Goal: Task Accomplishment & Management: Use online tool/utility

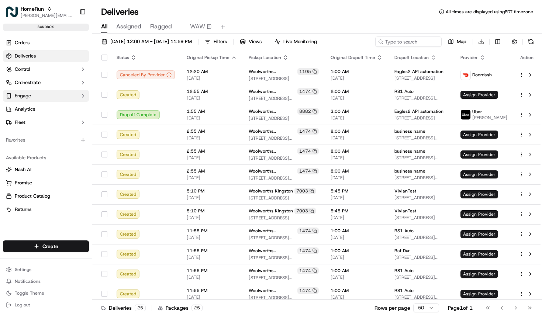
click at [49, 92] on button "Engage" at bounding box center [46, 96] width 86 height 12
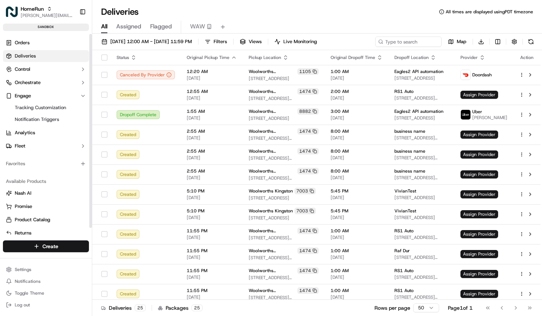
click at [49, 89] on ul "Orders Deliveries Control Orchestrate Engage Tracking Customization Notificatio…" at bounding box center [46, 94] width 86 height 115
click at [49, 83] on button "Orchestrate" at bounding box center [46, 83] width 86 height 12
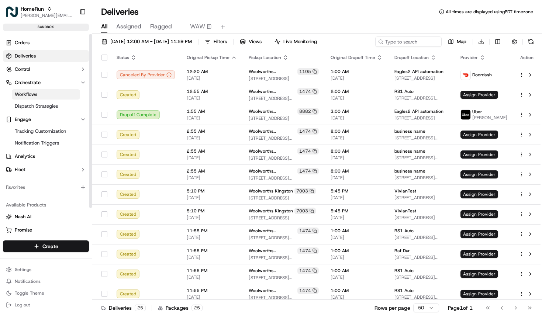
click at [46, 97] on link "Workflows" at bounding box center [46, 94] width 68 height 10
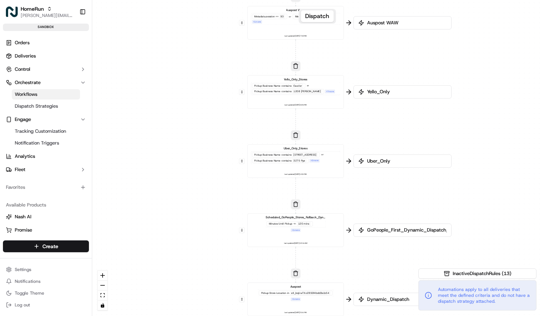
drag, startPoint x: 366, startPoint y: 48, endPoint x: 328, endPoint y: 164, distance: 121.5
click at [328, 164] on div "0 0 0 0 0 0 0 0 0 0 0 Order / Delivery Received Menulog Pickup Store Location i…" at bounding box center [316, 158] width 449 height 316
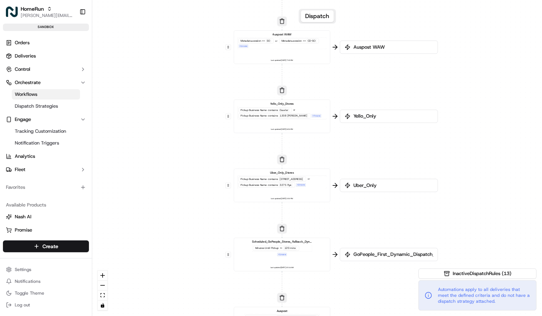
drag, startPoint x: 318, startPoint y: 91, endPoint x: 291, endPoint y: 209, distance: 120.2
click at [291, 209] on div "0 0 0 0 0 0 0 0 0 0 0 Order / Delivery Received Menulog Pickup Store Location i…" at bounding box center [316, 158] width 449 height 316
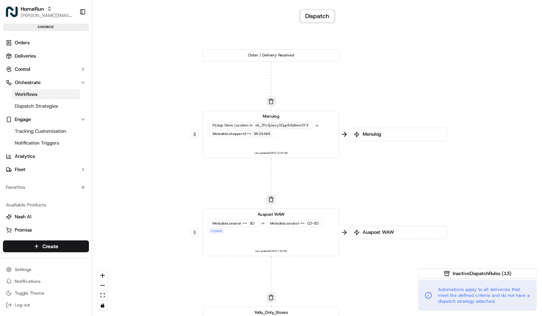
drag, startPoint x: 293, startPoint y: 52, endPoint x: 324, endPoint y: 115, distance: 69.6
click at [324, 115] on div "0 0 0 0 0 0 0 0 0 0 0 Order / Delivery Received Menulog Pickup Store Location i…" at bounding box center [316, 158] width 449 height 316
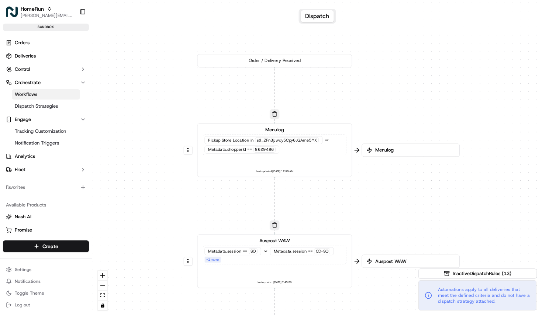
click at [326, 161] on div "Menulog Pickup Store Location in stl_ZFn3jJwcy5Cpy6JQAme5YX or Metadata .shoppe…" at bounding box center [274, 150] width 143 height 48
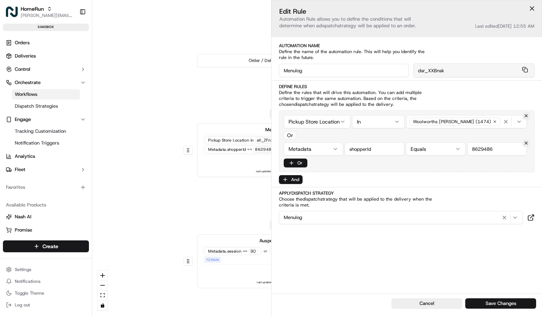
click at [218, 103] on div "0 0 0 0 0 0 0 0 0 0 0 Order / Delivery Received Menulog Pickup Store Location i…" at bounding box center [316, 158] width 449 height 316
click at [230, 131] on div "Menulog Pickup Store Location in stl_ZFn3jJwcy5Cpy6JQAme5YX or Metadata .shoppe…" at bounding box center [274, 140] width 143 height 29
click at [333, 122] on html "HomeRun aziz@usenash.com Toggle Sidebar sandbox Orders Deliveries Control Orche…" at bounding box center [271, 158] width 542 height 316
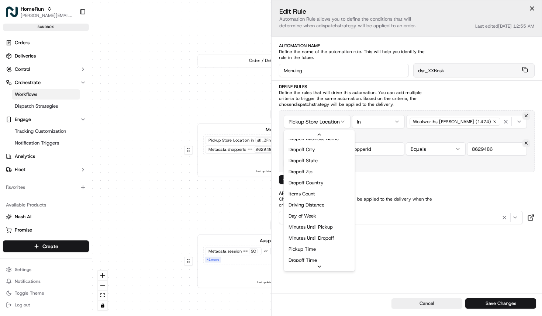
scroll to position [94, 0]
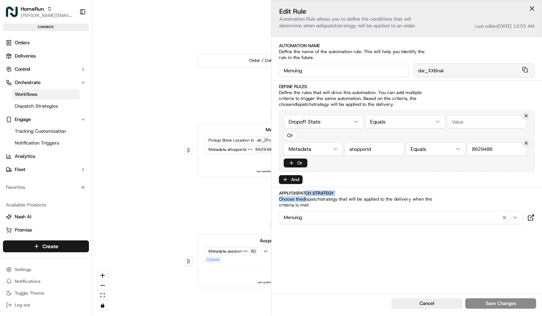
drag, startPoint x: 308, startPoint y: 190, endPoint x: 308, endPoint y: 200, distance: 10.0
click at [308, 200] on div "Apply Dispatch Strategy Choose the dispatch strategy that will be applied to th…" at bounding box center [407, 199] width 256 height 18
click at [308, 199] on span "Choose the dispatch strategy that will be applied to the delivery when the crit…" at bounding box center [355, 202] width 153 height 12
click at [417, 303] on button "Cancel" at bounding box center [426, 303] width 71 height 10
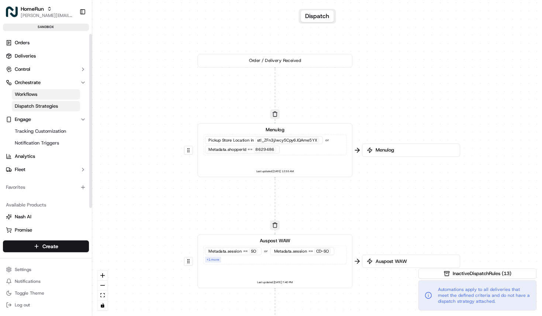
click at [41, 105] on span "Dispatch Strategies" at bounding box center [36, 106] width 43 height 7
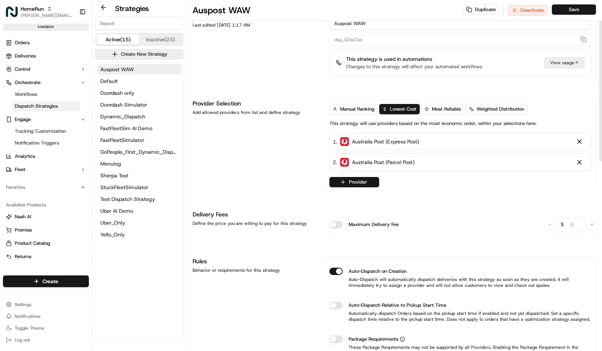
scroll to position [20, 0]
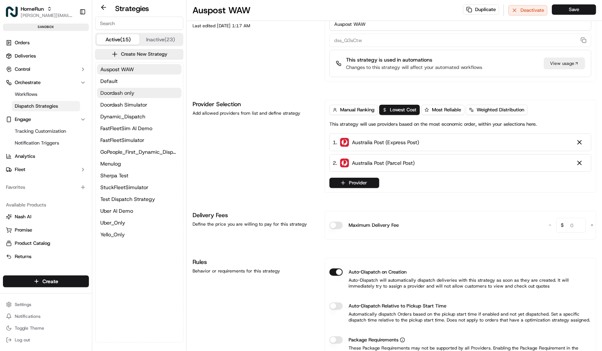
click at [152, 93] on button "Doordash only" at bounding box center [139, 93] width 84 height 10
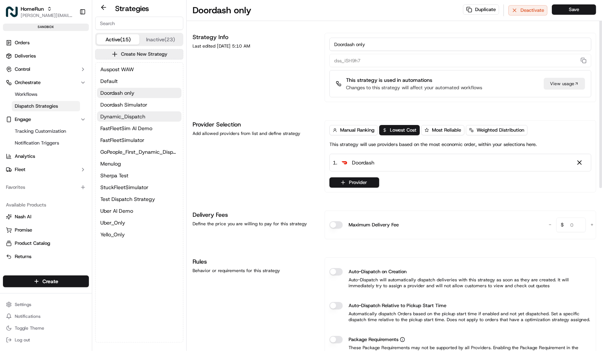
click at [145, 115] on button "Dynamic_Dispatch" at bounding box center [139, 116] width 84 height 10
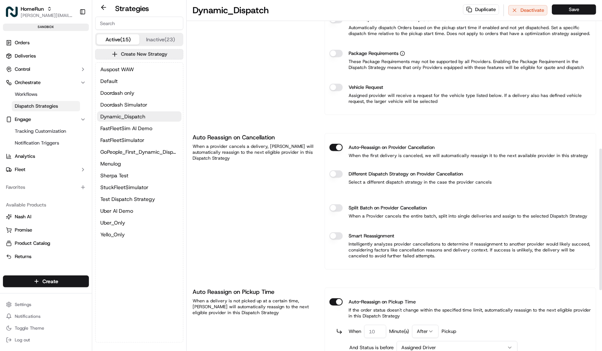
scroll to position [367, 0]
drag, startPoint x: 382, startPoint y: 147, endPoint x: 389, endPoint y: 155, distance: 10.4
click at [389, 155] on div "Auto-Reassign on Provider Cancellation When the first delivery is canceled, we …" at bounding box center [460, 152] width 262 height 27
click at [389, 155] on p "When the first delivery is canceled, we will automatically reassign it to the n…" at bounding box center [458, 156] width 258 height 6
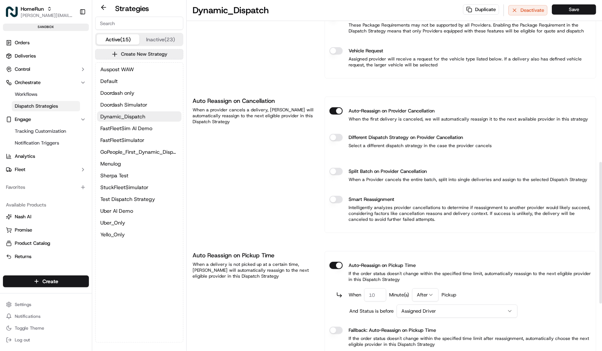
scroll to position [407, 0]
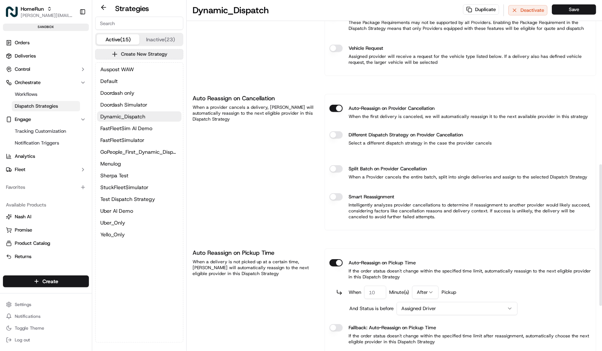
click at [338, 134] on button "Different Dispatch Strategy on Provider Cancellation" at bounding box center [335, 134] width 13 height 7
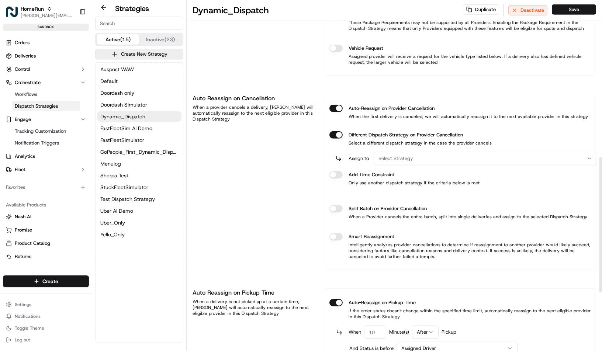
click at [401, 158] on span "Select Strategy" at bounding box center [395, 158] width 35 height 7
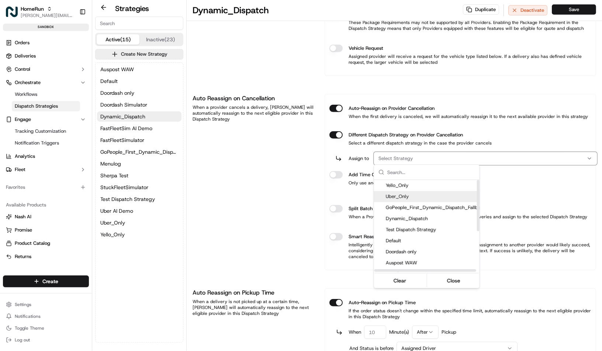
click at [403, 196] on span "Uber_Only" at bounding box center [436, 196] width 100 height 7
click at [374, 145] on html "HomeRun aziz@usenash.com Toggle Sidebar sandbox Orders Deliveries Control Orche…" at bounding box center [301, 175] width 602 height 351
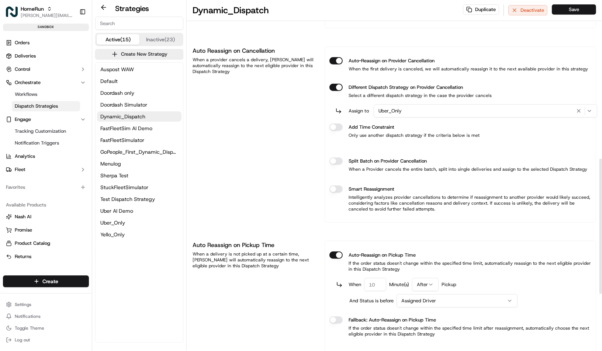
scroll to position [456, 0]
click at [335, 124] on button "Different Dispatch Strategy on Provider Cancellation" at bounding box center [335, 125] width 13 height 7
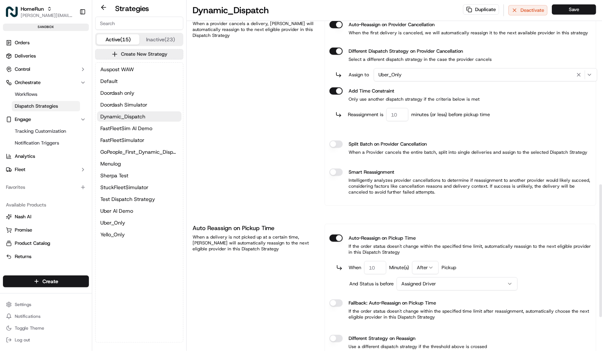
scroll to position [489, 0]
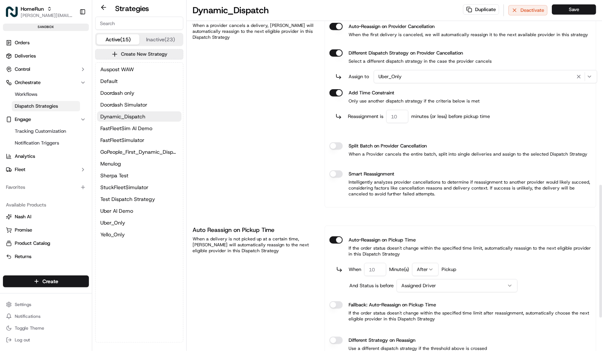
click at [336, 170] on button "Smart Reassignment" at bounding box center [335, 173] width 13 height 7
click at [337, 171] on button "Smart Reassignment" at bounding box center [335, 173] width 13 height 7
click at [340, 90] on button "Different Dispatch Strategy on Provider Cancellation" at bounding box center [335, 92] width 13 height 7
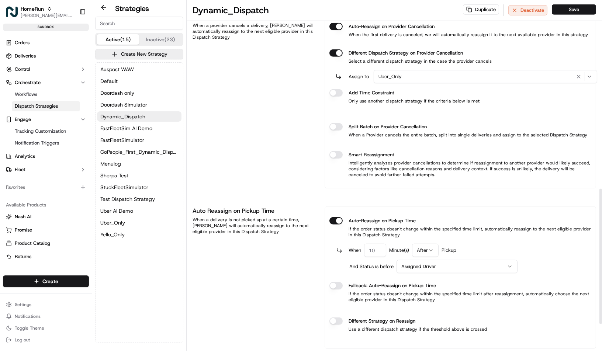
click at [338, 51] on button "Different Dispatch Strategy on Provider Cancellation" at bounding box center [335, 52] width 13 height 7
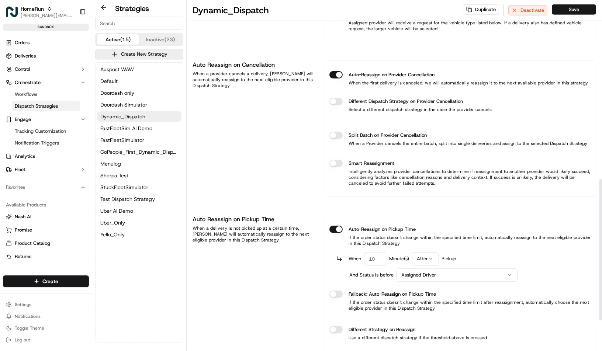
scroll to position [444, 0]
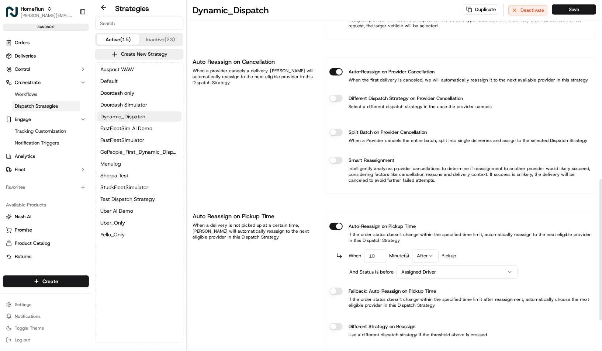
click at [338, 69] on button "Auto-Reassign on Provider Cancellation" at bounding box center [335, 71] width 13 height 7
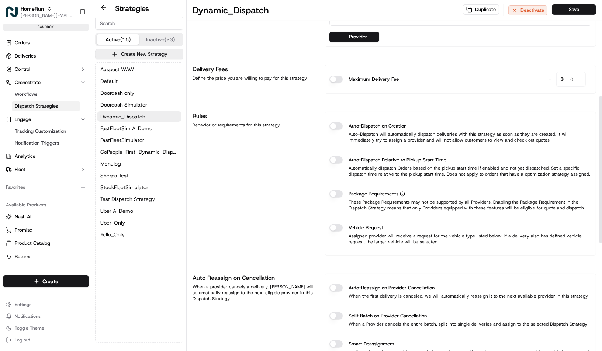
scroll to position [227, 0]
click at [36, 96] on span "Workflows" at bounding box center [26, 94] width 22 height 7
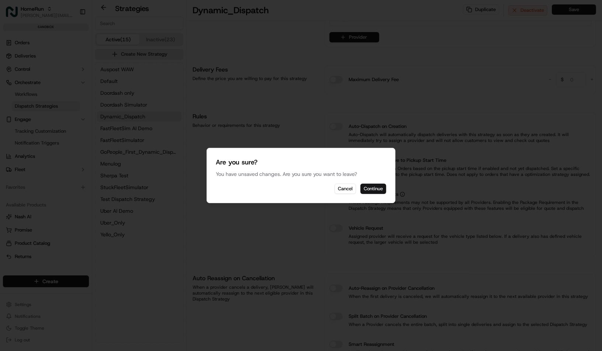
click at [375, 188] on button "Continue" at bounding box center [373, 189] width 26 height 10
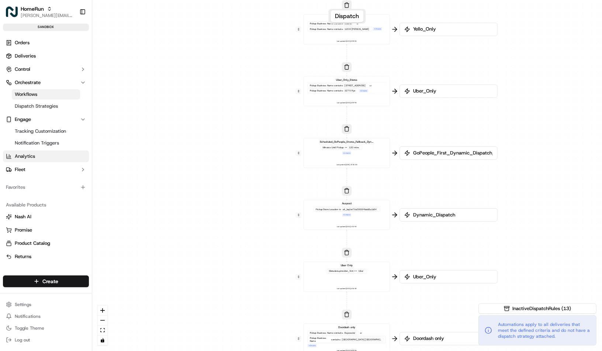
click at [66, 158] on link "Analytics" at bounding box center [46, 156] width 86 height 12
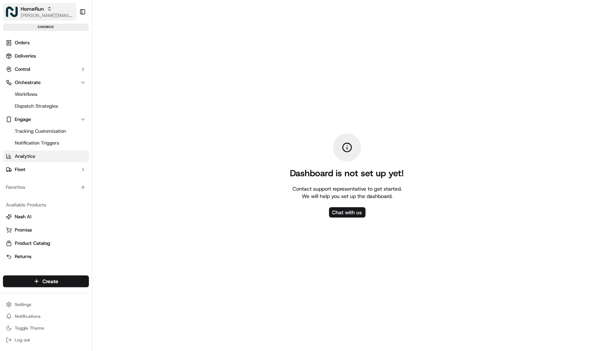
click at [35, 13] on span "[PERSON_NAME][EMAIL_ADDRESS][DOMAIN_NAME]" at bounding box center [47, 16] width 53 height 6
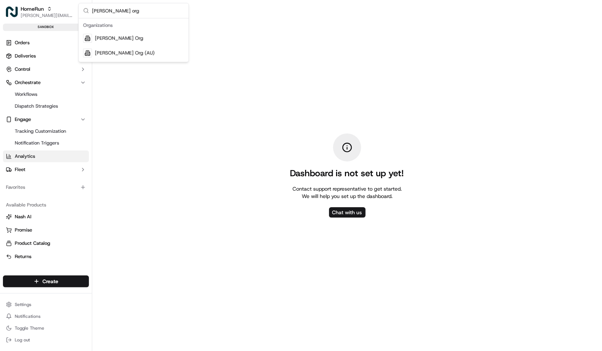
type input "nash org"
click at [107, 37] on span "Nash Org" at bounding box center [119, 38] width 48 height 7
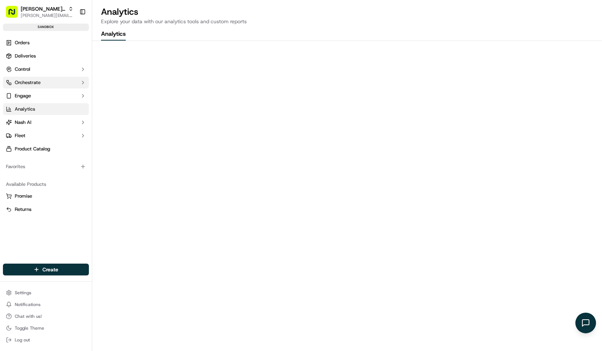
click at [50, 81] on button "Orchestrate" at bounding box center [46, 83] width 86 height 12
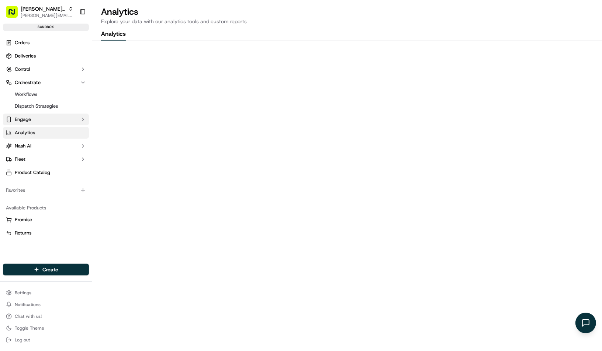
click at [39, 123] on button "Engage" at bounding box center [46, 120] width 86 height 12
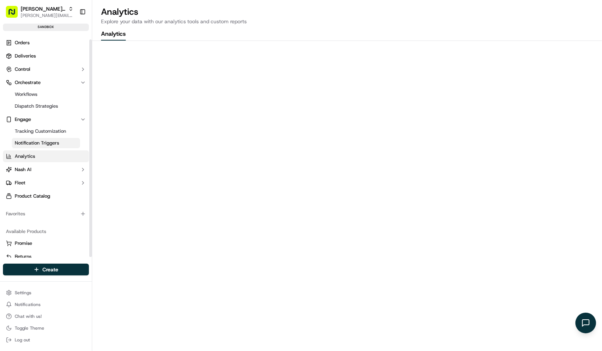
scroll to position [7, 0]
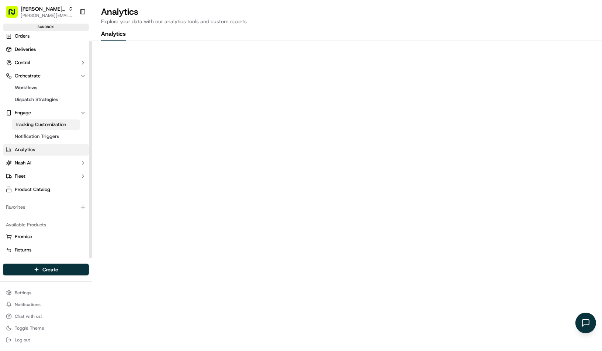
click at [56, 124] on span "Tracking Customization" at bounding box center [40, 124] width 51 height 7
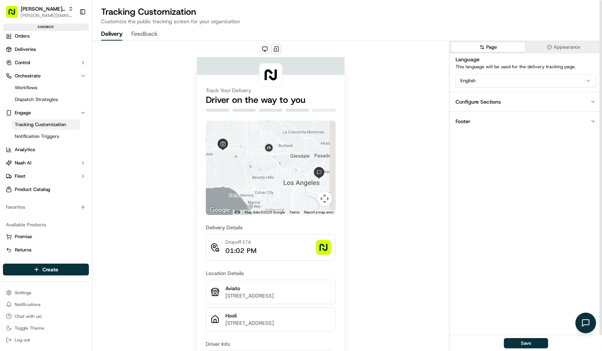
scroll to position [13, 0]
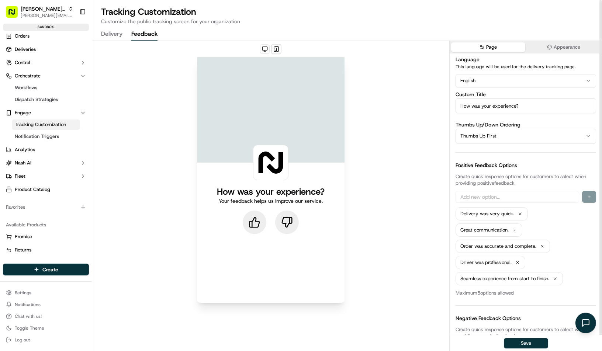
click at [145, 29] on button "Feedback" at bounding box center [144, 34] width 26 height 13
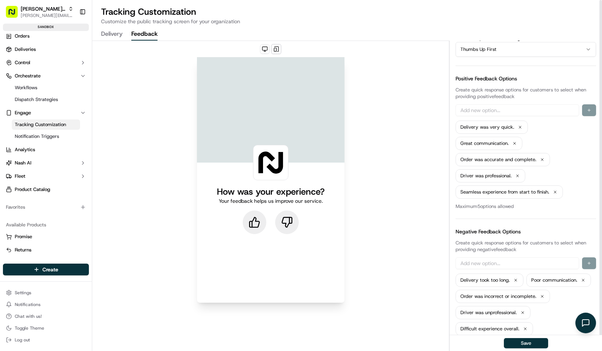
scroll to position [0, 0]
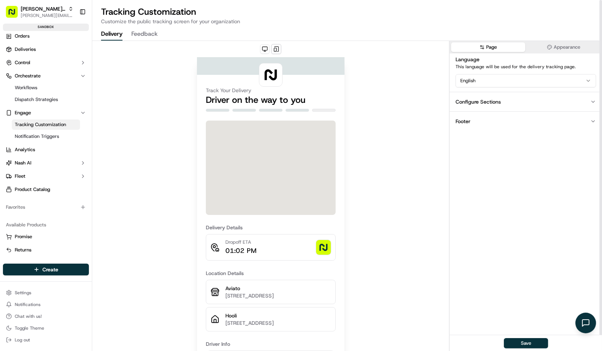
click at [114, 34] on button "Delivery" at bounding box center [111, 34] width 21 height 13
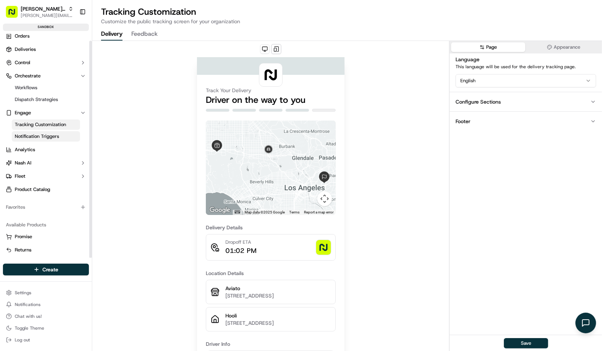
click at [25, 134] on span "Notification Triggers" at bounding box center [37, 136] width 44 height 7
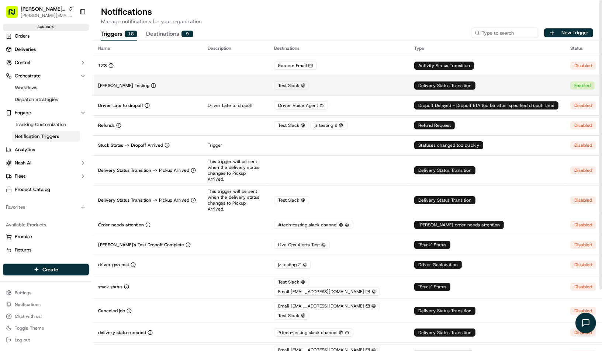
click at [244, 85] on td at bounding box center [235, 86] width 66 height 20
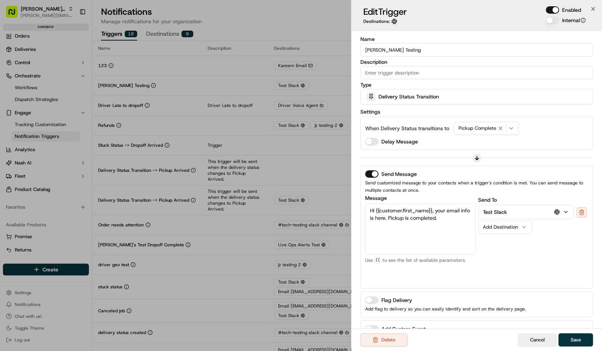
click at [445, 234] on textarea "Hi {{customer.first_name}}, your email info is here. Pickup is completed." at bounding box center [420, 229] width 110 height 51
click at [420, 236] on div "Job Tracking Link" at bounding box center [416, 234] width 60 height 11
click at [513, 208] on button "Test Slack" at bounding box center [526, 211] width 95 height 13
click at [502, 195] on div "Send To Test Slack Message Customer Email Customer First Name Customer Last Nam…" at bounding box center [533, 239] width 110 height 88
click at [532, 284] on div "Send Message Send customized message to your contacts when a trigger's conditio…" at bounding box center [476, 227] width 233 height 123
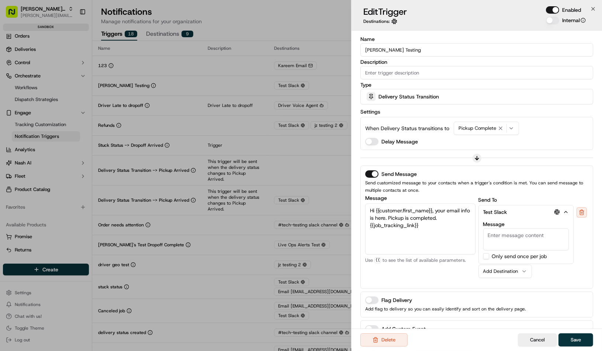
click at [500, 205] on button "Test Slack" at bounding box center [526, 211] width 95 height 13
drag, startPoint x: 434, startPoint y: 223, endPoint x: 333, endPoint y: 223, distance: 101.0
click at [333, 223] on body "Nash Org aziz@usenash.com Toggle Sidebar sandbox Orders Deliveries Control Orch…" at bounding box center [301, 175] width 602 height 351
type textarea "Hi {{customer.first_name}}, your email info is here. Pickup is completed."
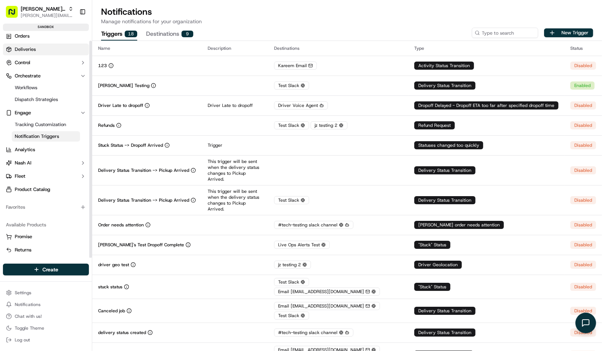
click at [40, 51] on link "Deliveries" at bounding box center [46, 50] width 86 height 12
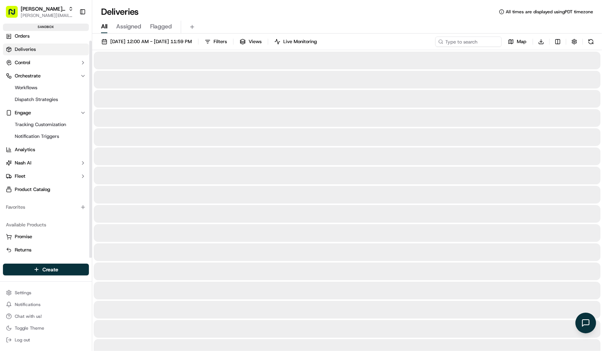
click at [158, 28] on span "Flagged" at bounding box center [161, 26] width 22 height 9
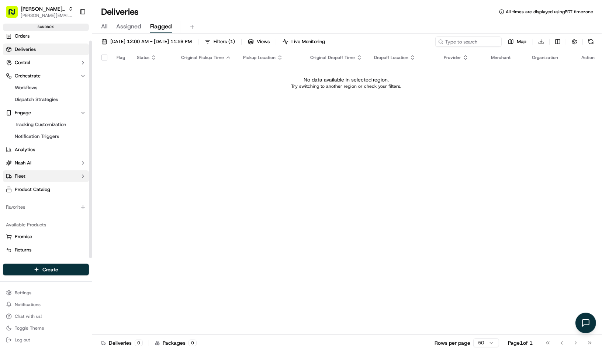
click at [33, 173] on button "Fleet" at bounding box center [46, 176] width 86 height 12
click at [33, 174] on button "Fleet" at bounding box center [46, 176] width 86 height 12
click at [55, 159] on button "Nash AI" at bounding box center [46, 163] width 86 height 12
click at [55, 177] on link "Dashboard" at bounding box center [46, 175] width 68 height 10
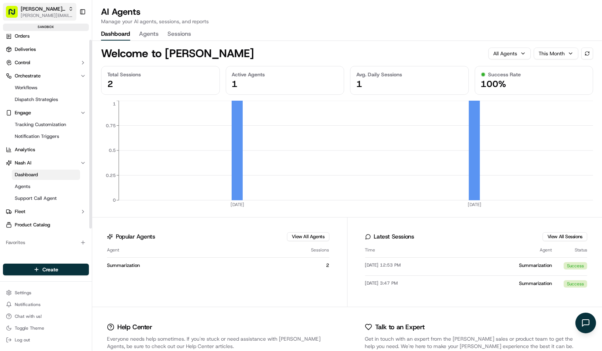
click at [47, 13] on span "[PERSON_NAME][EMAIL_ADDRESS][DOMAIN_NAME]" at bounding box center [47, 16] width 53 height 6
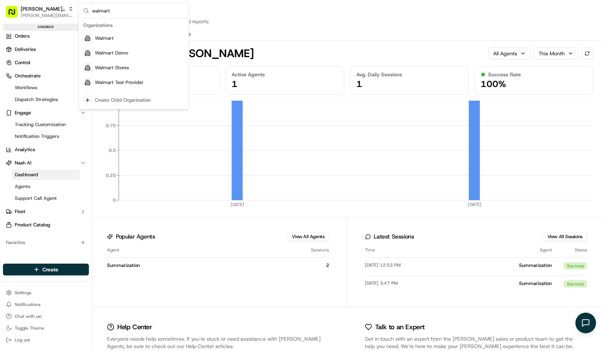
type input "walmart"
click at [231, 34] on div "Dashboard Agents Sessions" at bounding box center [347, 34] width 492 height 13
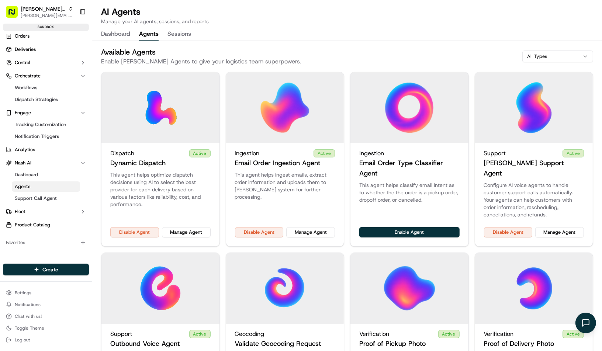
click at [153, 35] on button "Agents" at bounding box center [149, 34] width 20 height 13
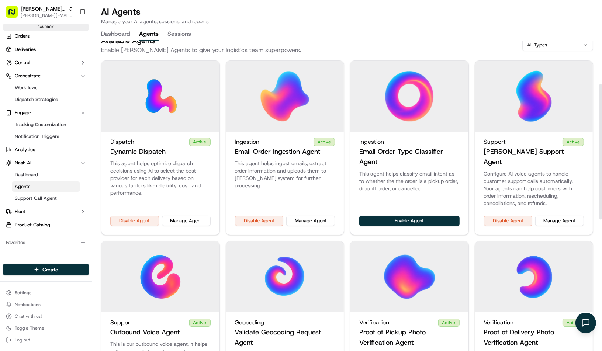
scroll to position [7, 0]
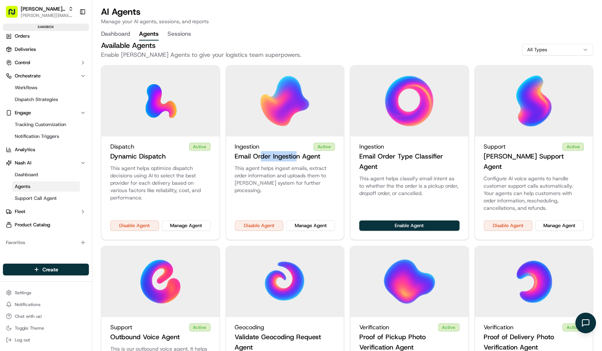
drag, startPoint x: 261, startPoint y: 158, endPoint x: 294, endPoint y: 160, distance: 33.2
click at [294, 160] on h3 "Email Order Ingestion Agent" at bounding box center [278, 156] width 86 height 10
click at [291, 155] on h3 "Email Order Ingestion Agent" at bounding box center [278, 156] width 86 height 10
click at [279, 167] on p "This agent helps ingest emails, extract order information and uploads them to N…" at bounding box center [285, 178] width 100 height 29
click at [310, 220] on button "Manage Agent" at bounding box center [310, 225] width 49 height 10
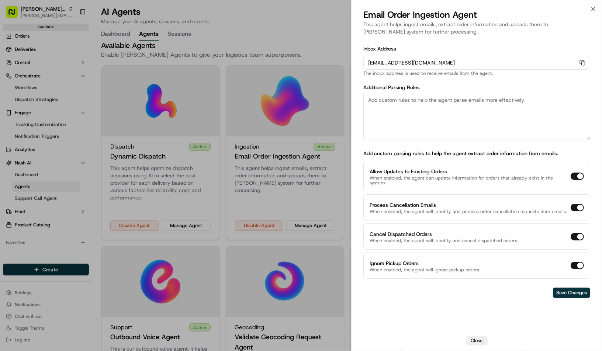
drag, startPoint x: 379, startPoint y: 63, endPoint x: 504, endPoint y: 63, distance: 125.0
click at [455, 63] on span "orders-ingest+org_5JDNGz+sandbox_9AAqZ@usenash.com" at bounding box center [411, 62] width 87 height 7
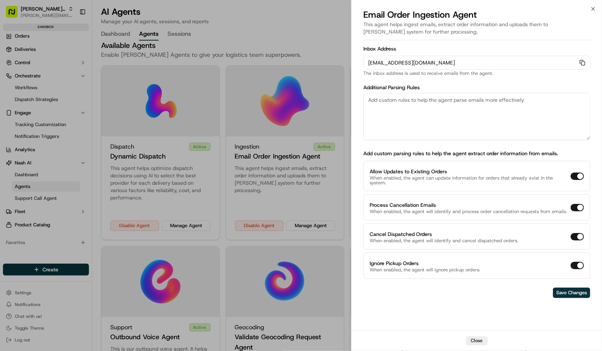
click at [434, 125] on textarea at bounding box center [476, 116] width 227 height 47
type textarea "I don't have pickup times in my email, assume 15 minutes before dropoff"
click at [472, 316] on button "Close" at bounding box center [476, 340] width 21 height 9
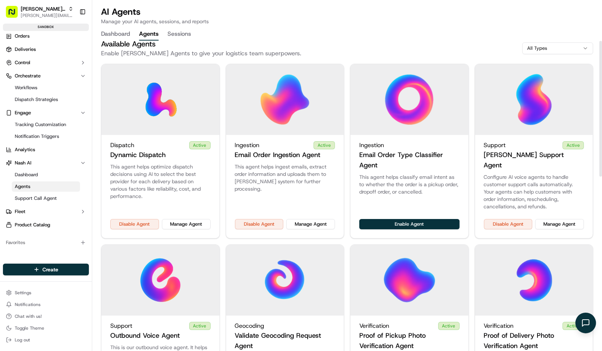
scroll to position [0, 0]
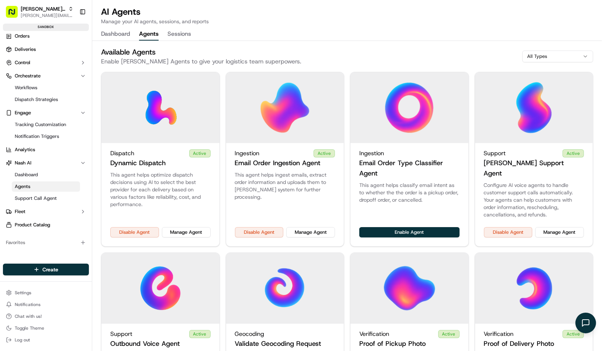
click at [281, 175] on p "This agent helps ingest emails, extract order information and uploads them to N…" at bounding box center [285, 185] width 100 height 29
click at [308, 227] on button "Manage Agent" at bounding box center [310, 232] width 49 height 10
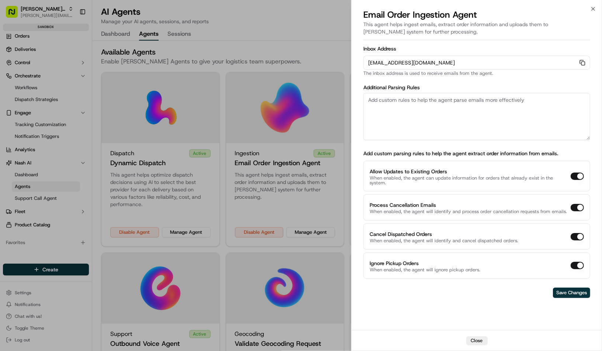
click at [429, 126] on textarea at bounding box center [476, 116] width 227 height 47
click at [206, 54] on div at bounding box center [301, 175] width 602 height 351
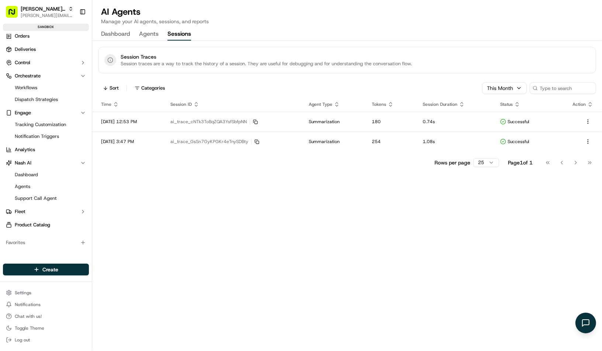
click at [182, 33] on button "Sessions" at bounding box center [179, 34] width 24 height 13
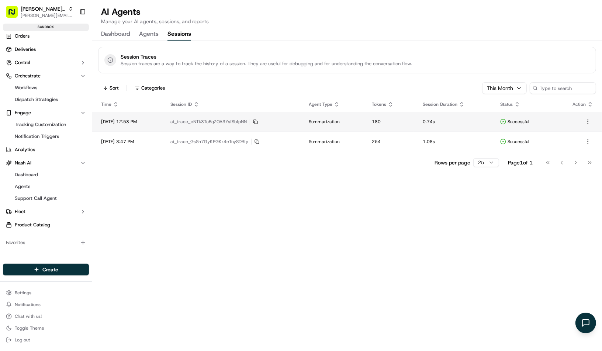
click at [236, 122] on span "ai_trace_cNTk3ToBqZQA3YsfSbfpNN" at bounding box center [208, 122] width 76 height 6
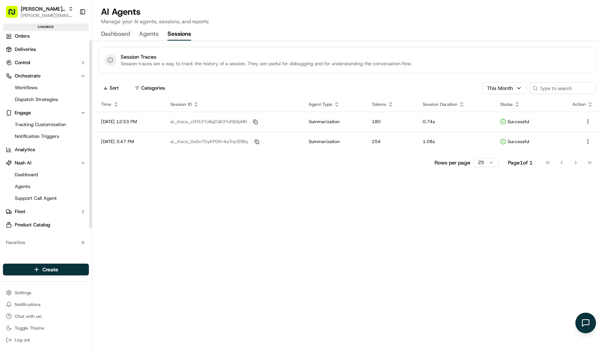
scroll to position [42, 0]
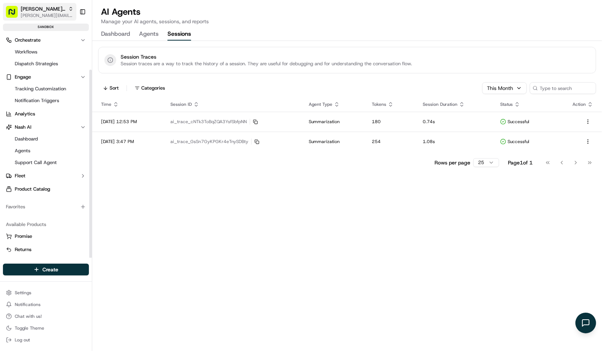
click at [39, 9] on span "Nash Org" at bounding box center [43, 8] width 45 height 7
